Goal: Information Seeking & Learning: Learn about a topic

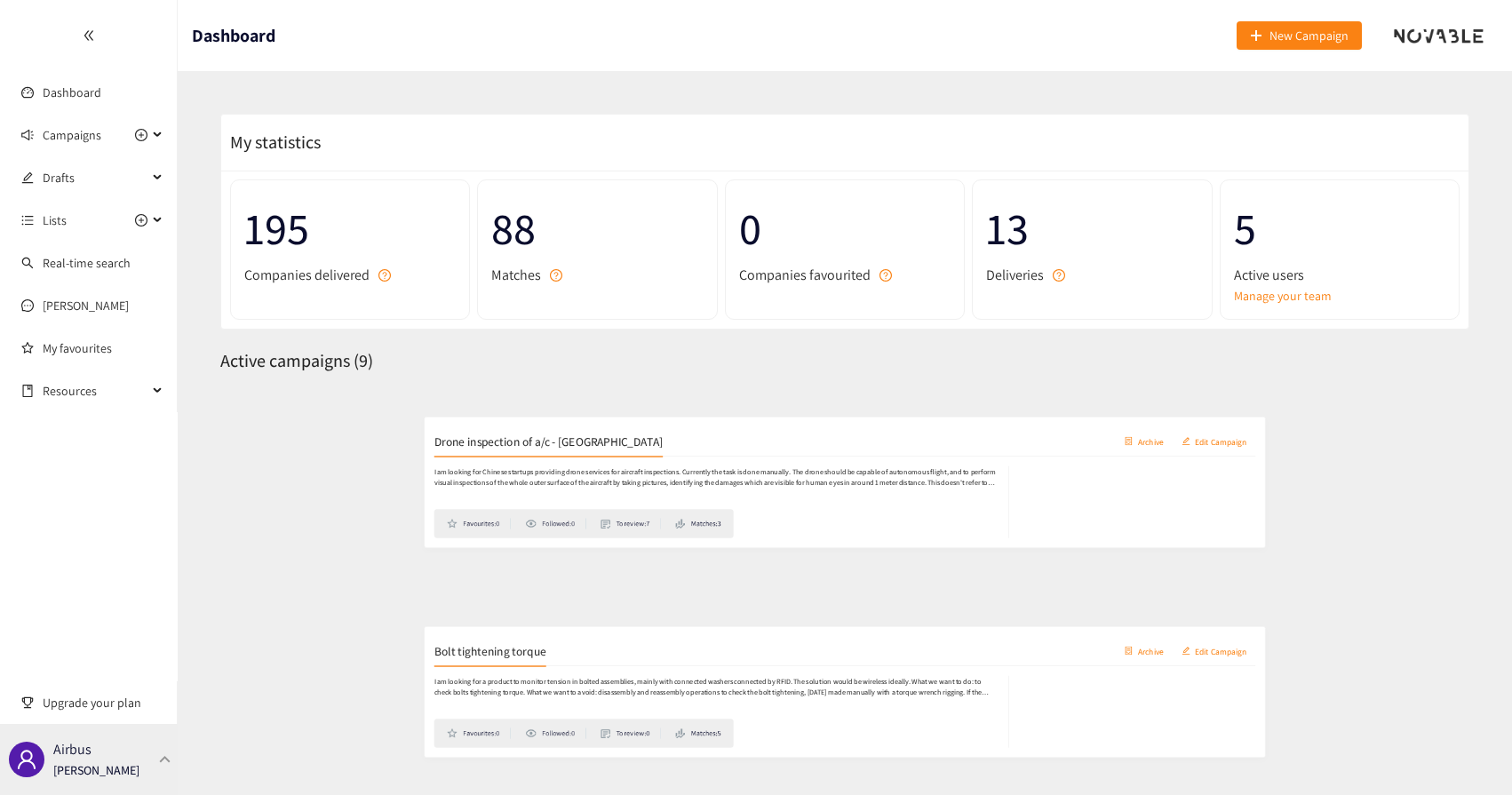
click at [88, 768] on p "[PERSON_NAME]" at bounding box center [97, 769] width 87 height 19
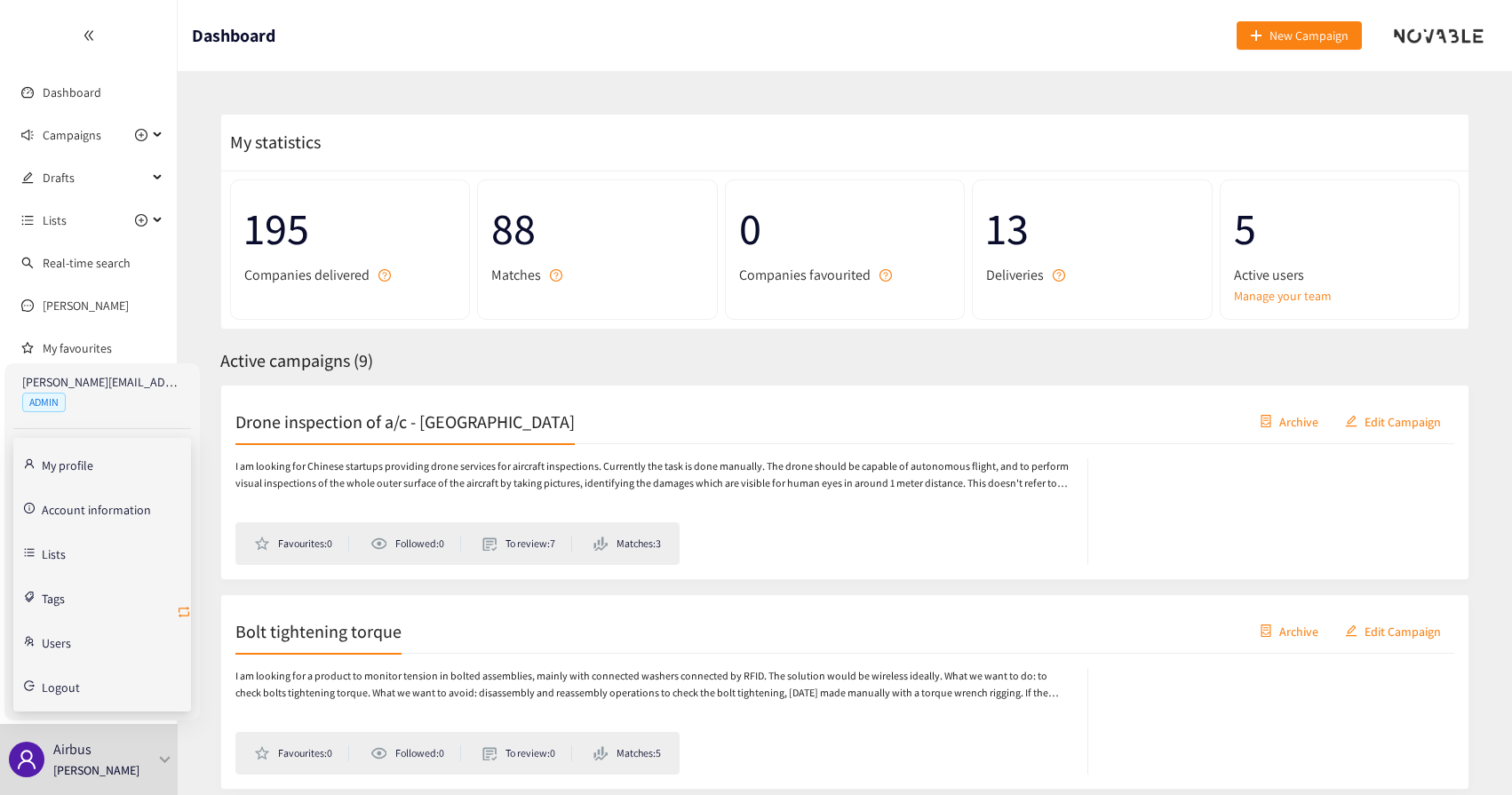
click at [187, 616] on icon "retweet" at bounding box center [183, 611] width 14 height 14
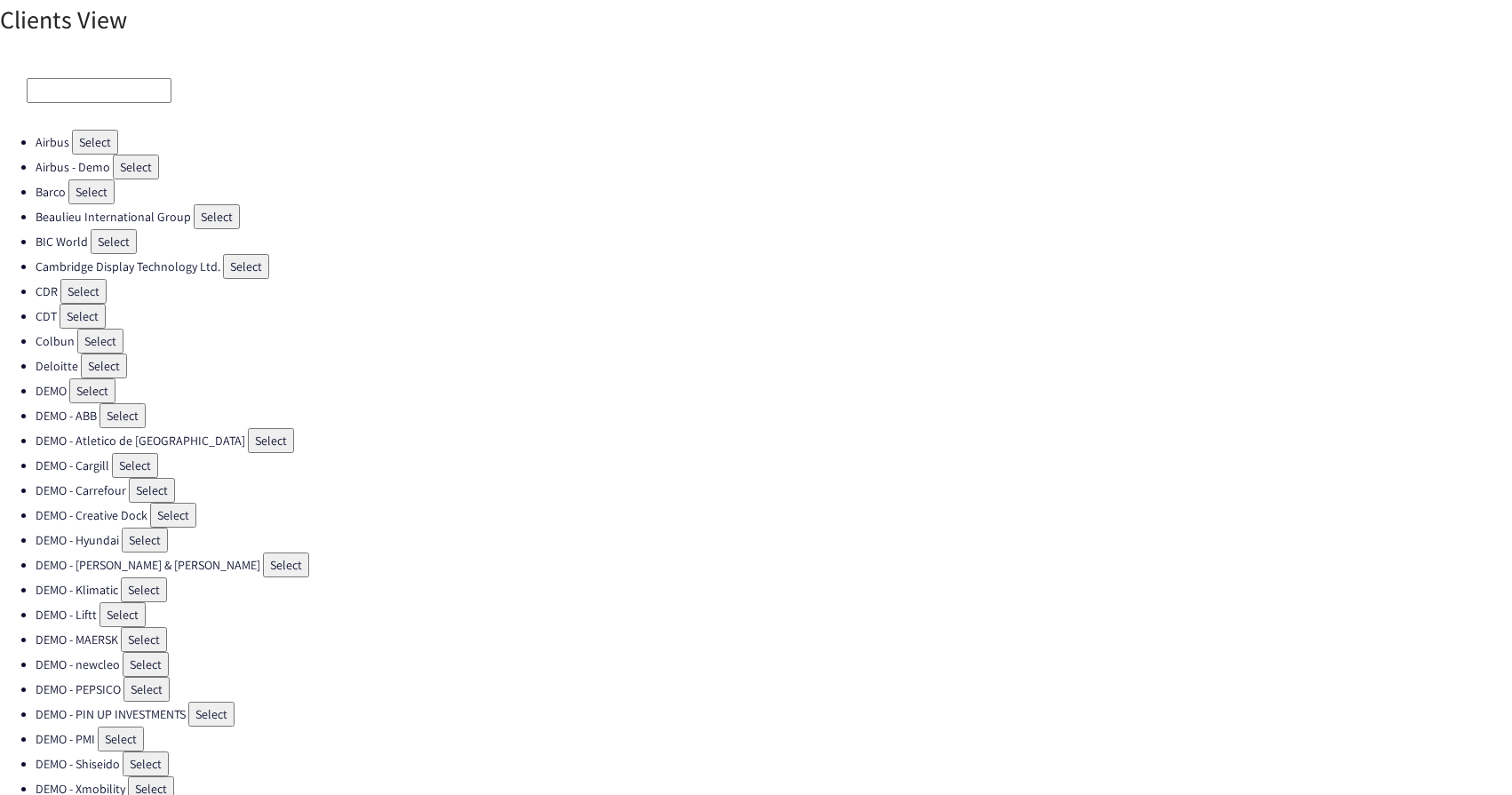
click at [75, 86] on input at bounding box center [98, 90] width 144 height 25
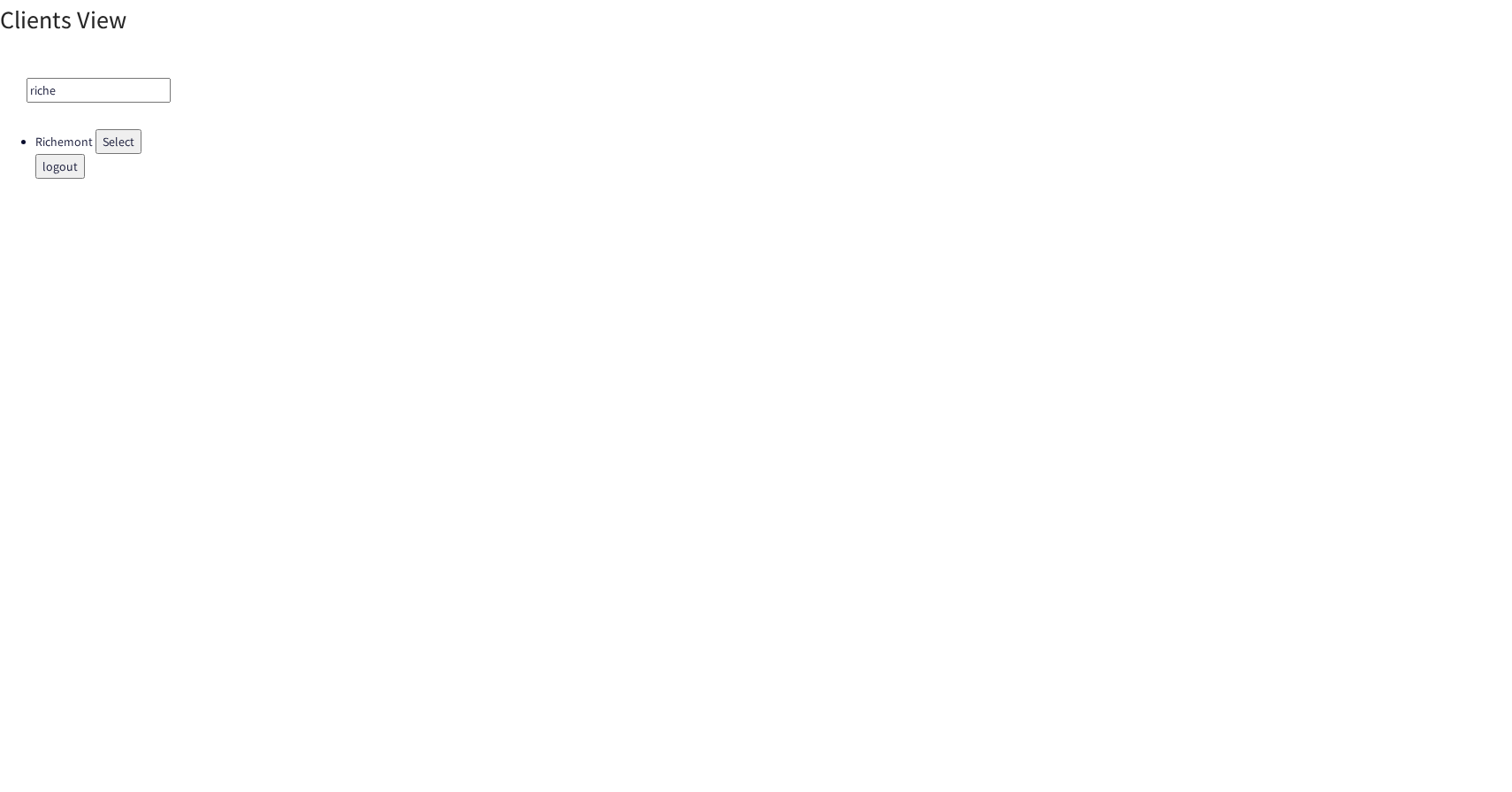
type input "riche"
click at [114, 156] on ul "Richemont Select logout" at bounding box center [756, 154] width 1512 height 50
click at [123, 147] on button "Select" at bounding box center [118, 141] width 46 height 25
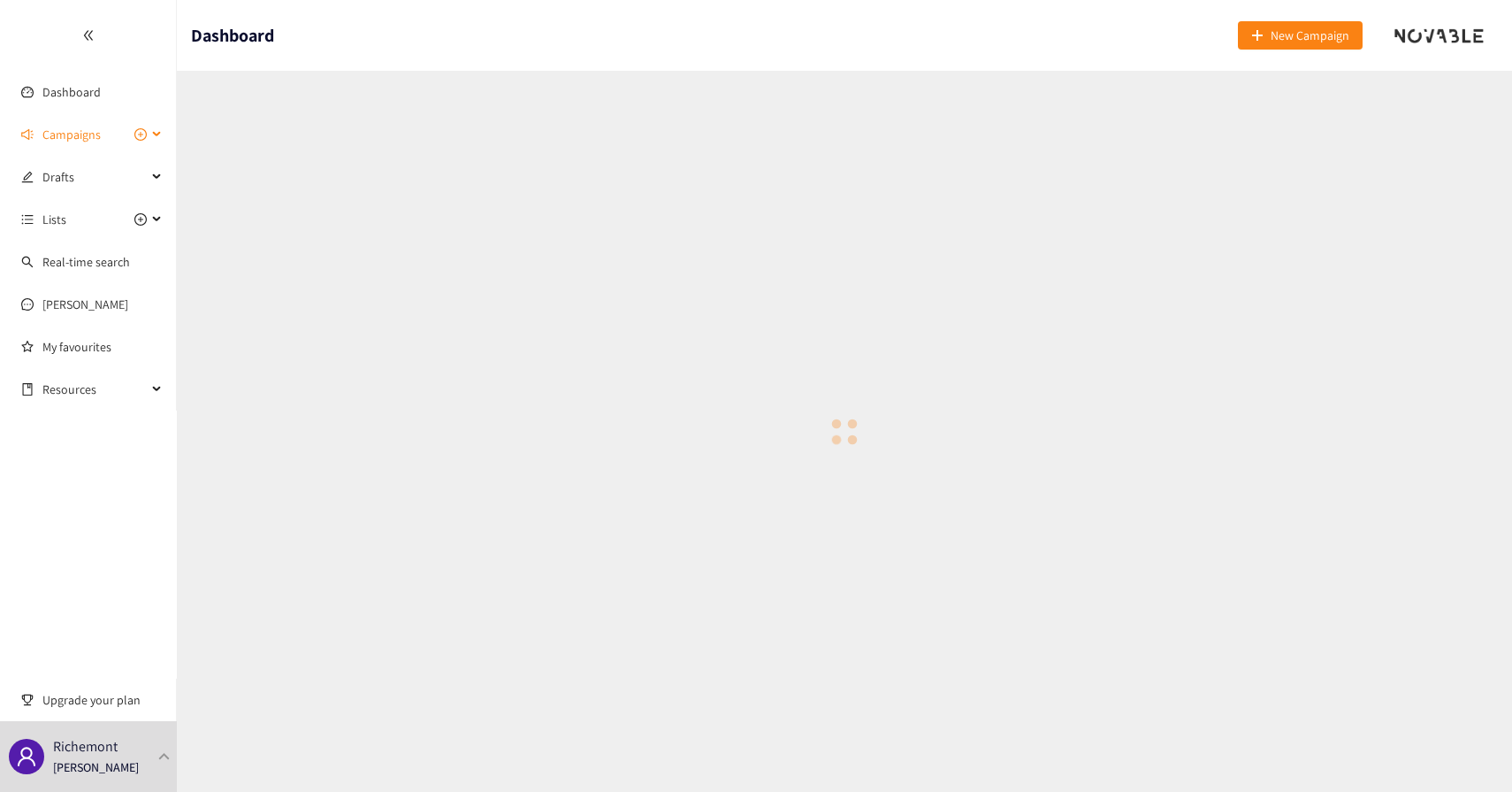
click at [106, 139] on span "Campaigns" at bounding box center [94, 134] width 104 height 36
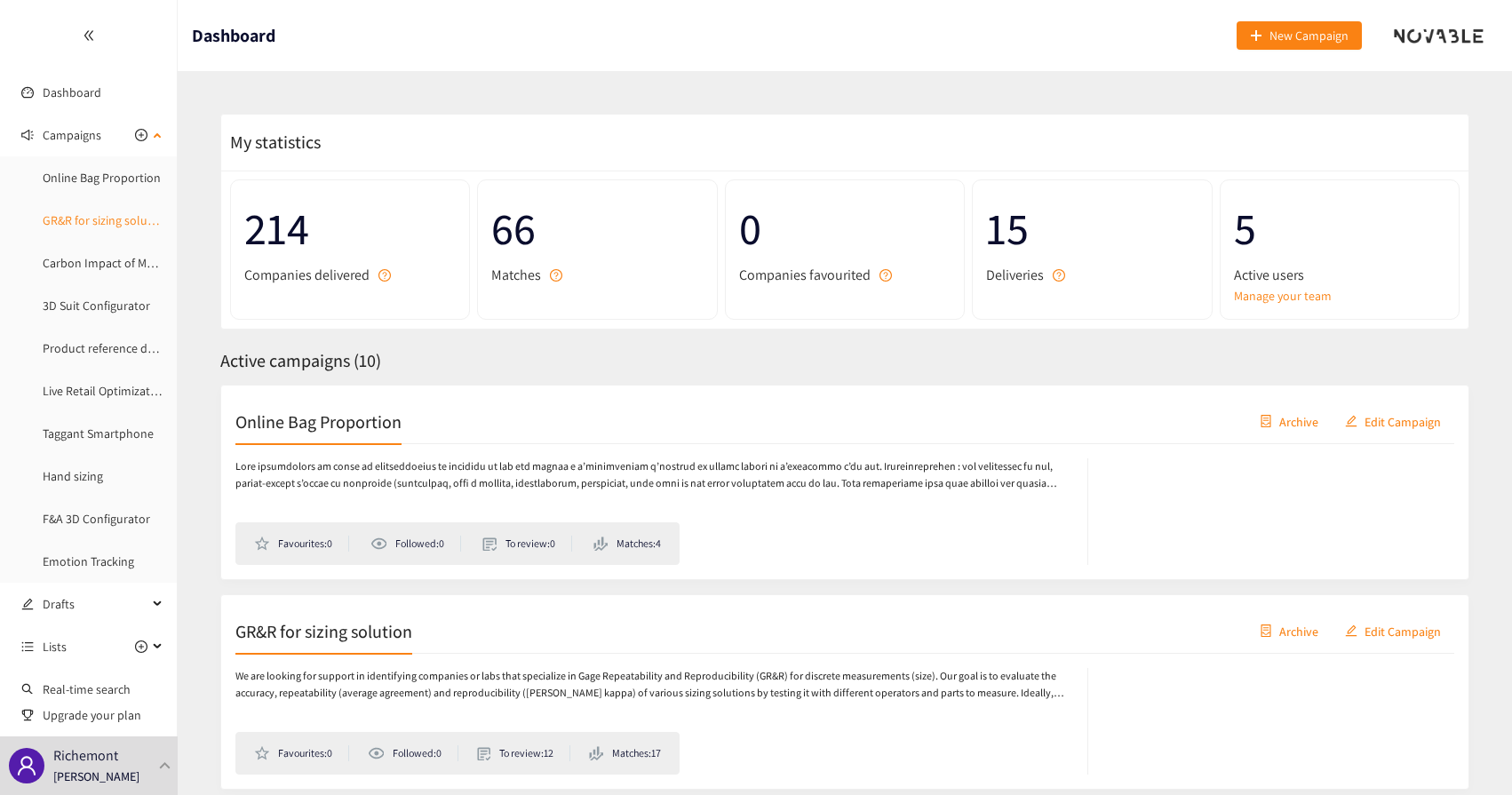
click at [89, 217] on link "GR&R for sizing solution" at bounding box center [105, 220] width 126 height 16
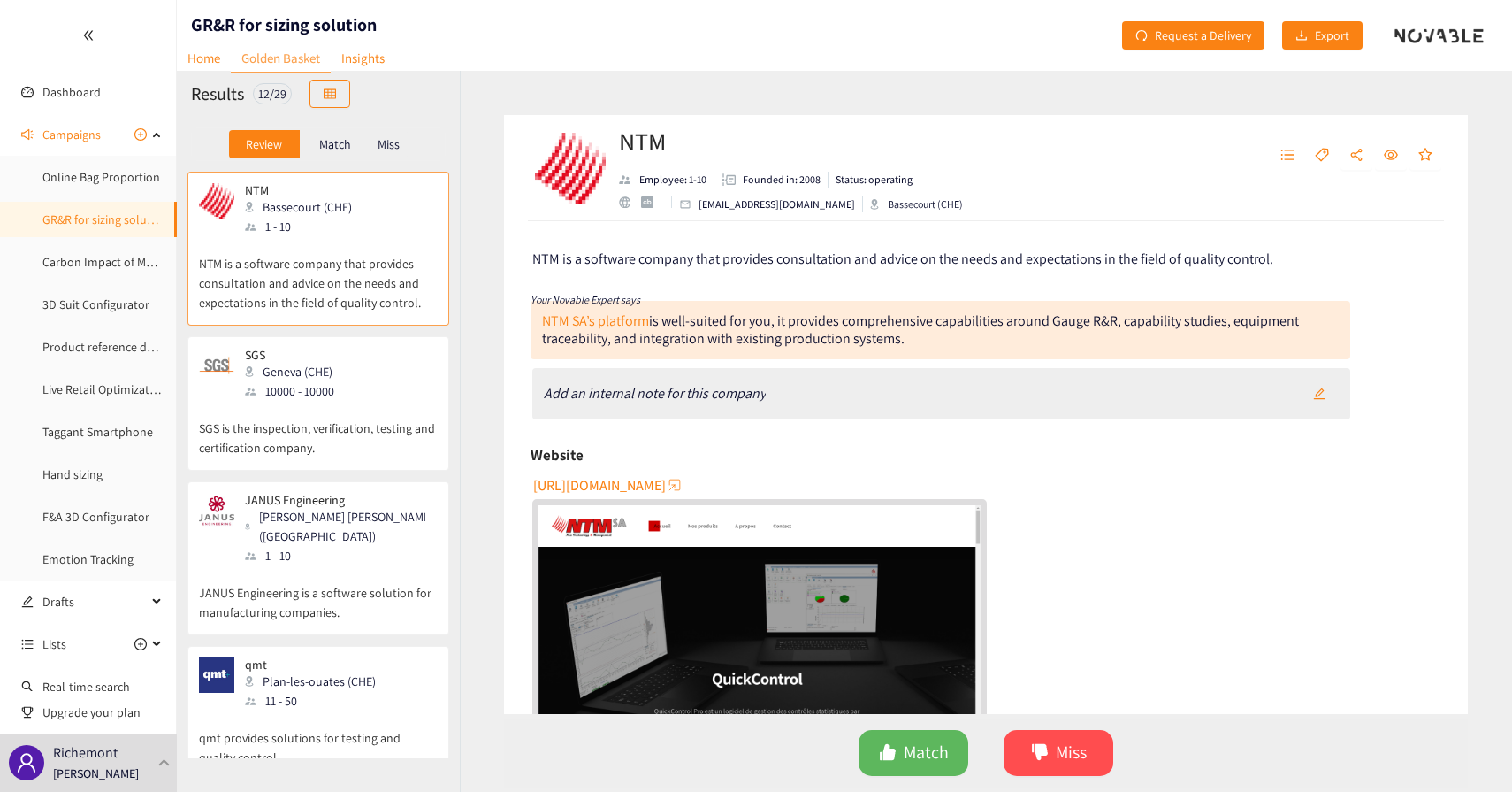
click at [342, 154] on div "Match" at bounding box center [334, 144] width 71 height 28
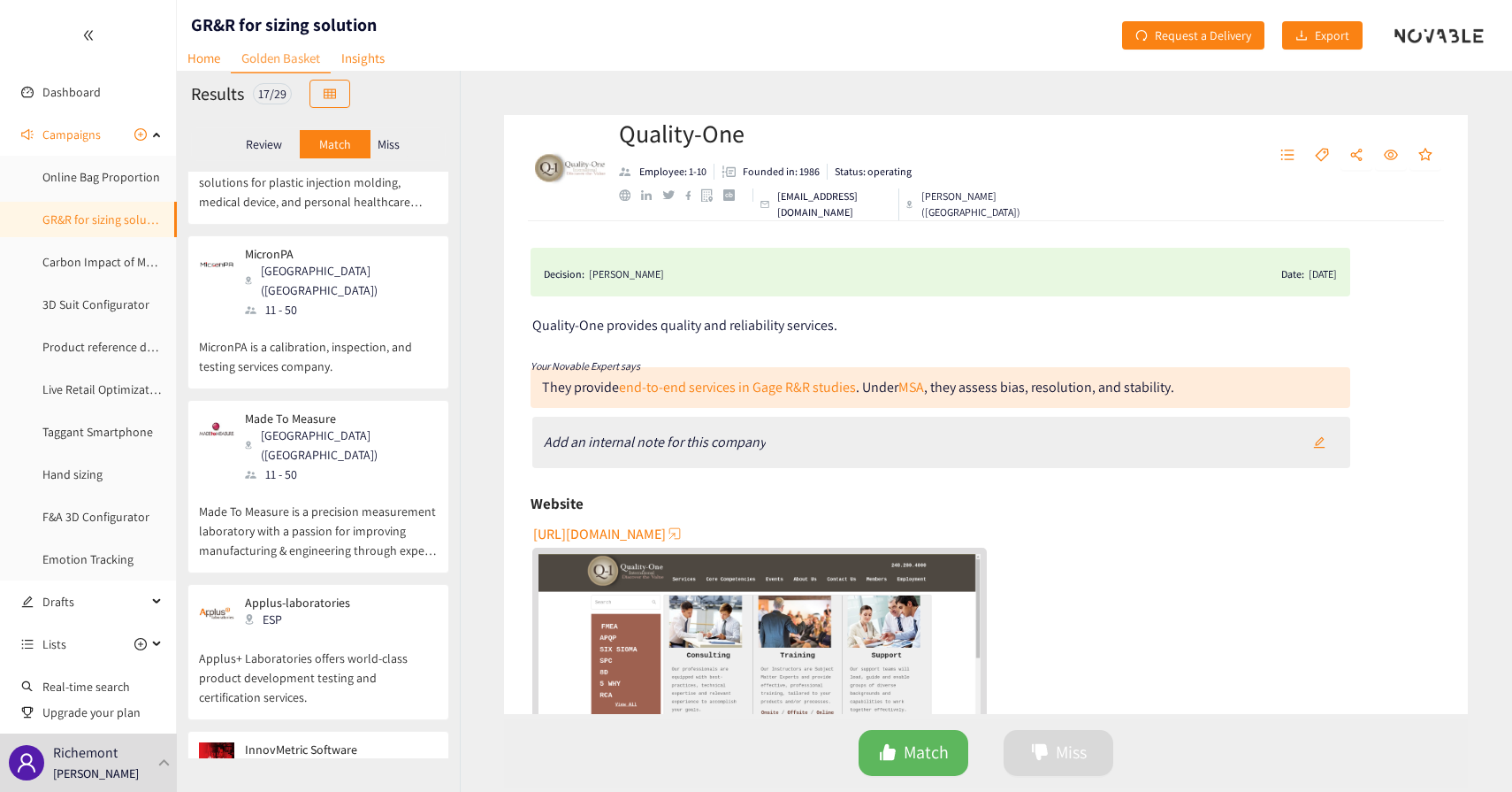
scroll to position [2002, 0]
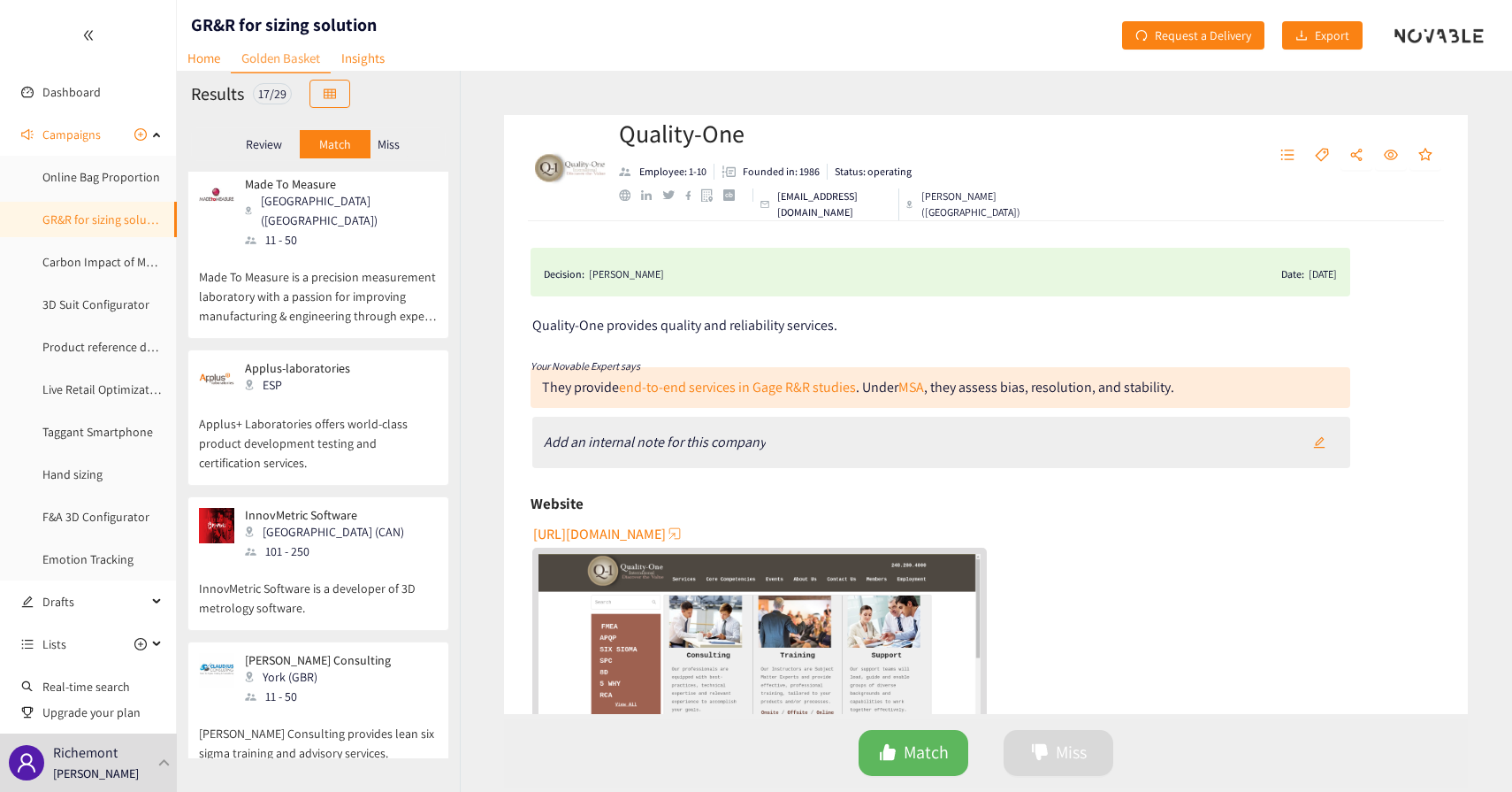
click at [312, 687] on div "11 - 50" at bounding box center [323, 696] width 157 height 19
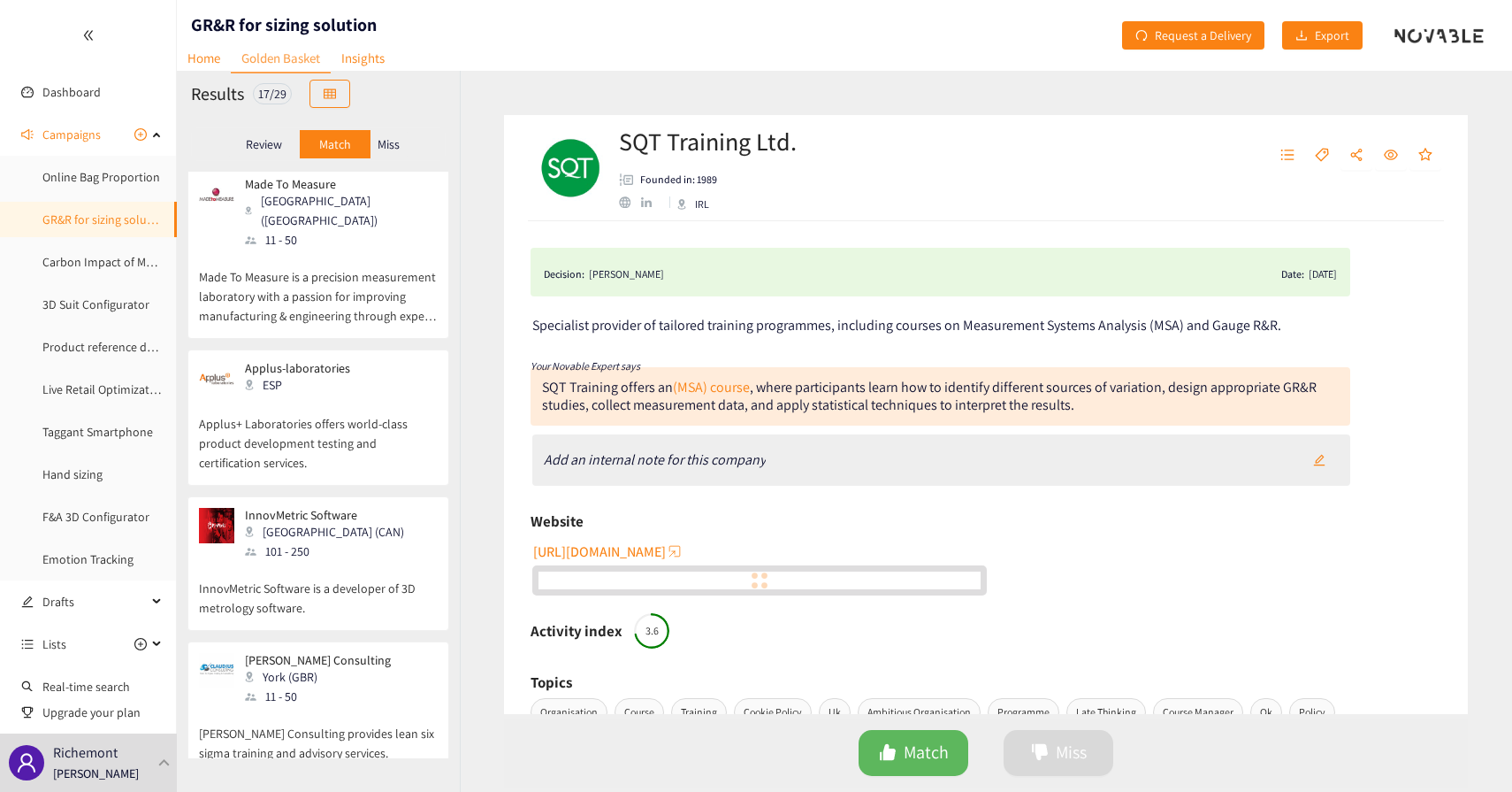
click at [314, 561] on p "InnovMetric Software is a developer of 3D metrology software." at bounding box center [318, 589] width 239 height 57
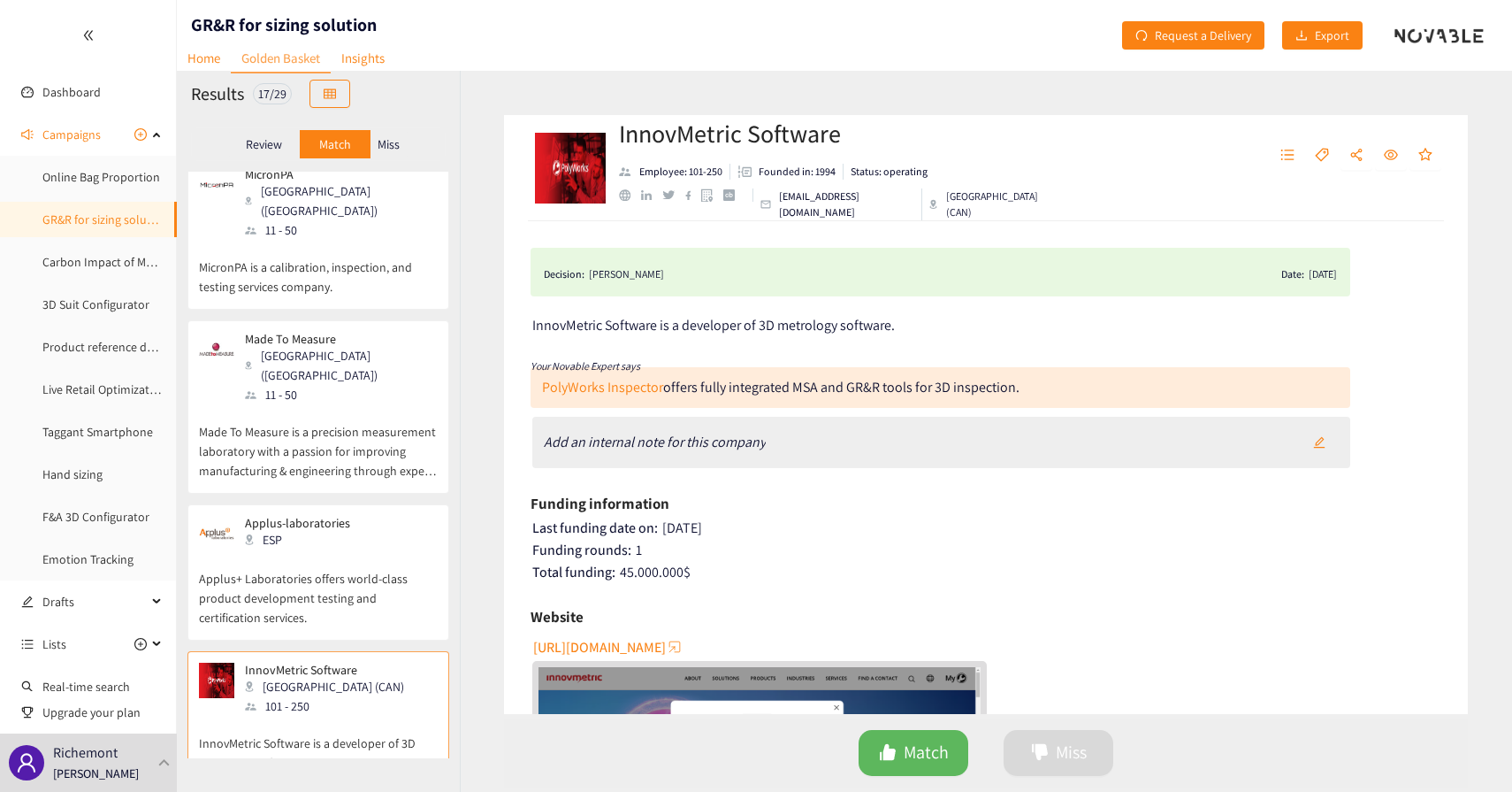
scroll to position [1845, 0]
click at [334, 406] on p "Made To Measure is a precision measurement laboratory with a passion for improv…" at bounding box center [318, 444] width 239 height 76
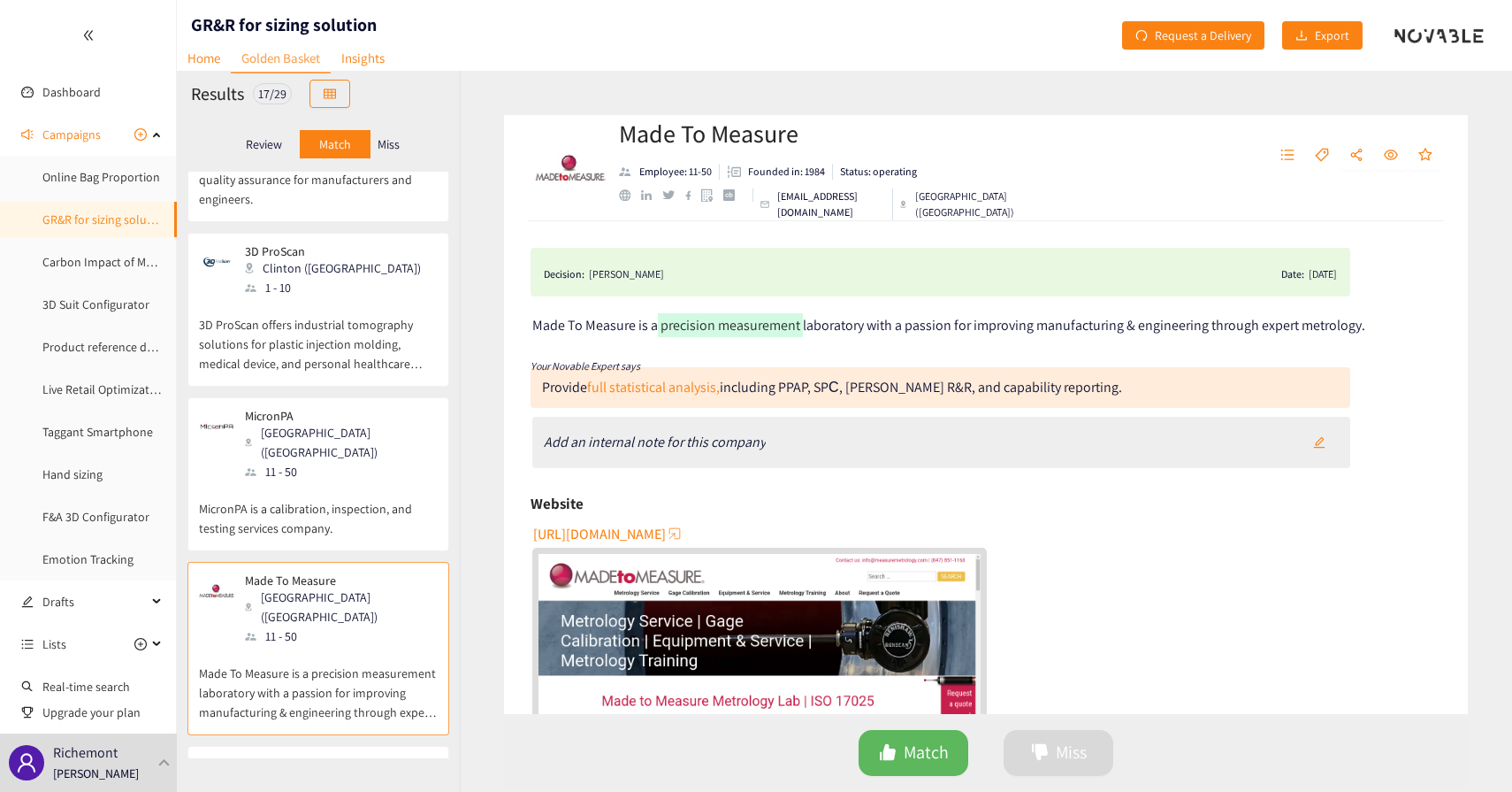
click at [350, 409] on div "MicronPA York ([GEOGRAPHIC_DATA]) 11 - 50" at bounding box center [318, 445] width 239 height 72
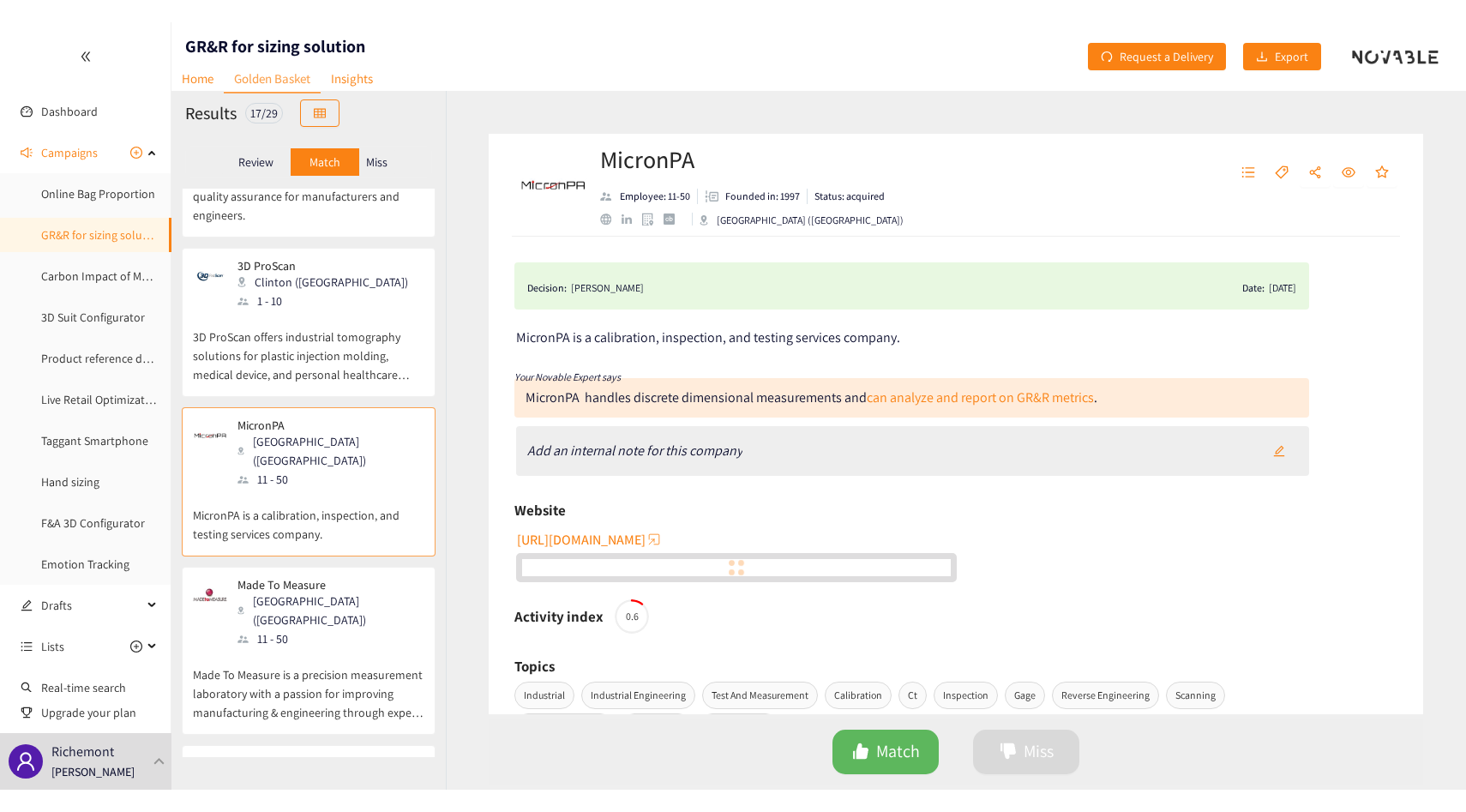
scroll to position [1413, 0]
